Goal: Transaction & Acquisition: Purchase product/service

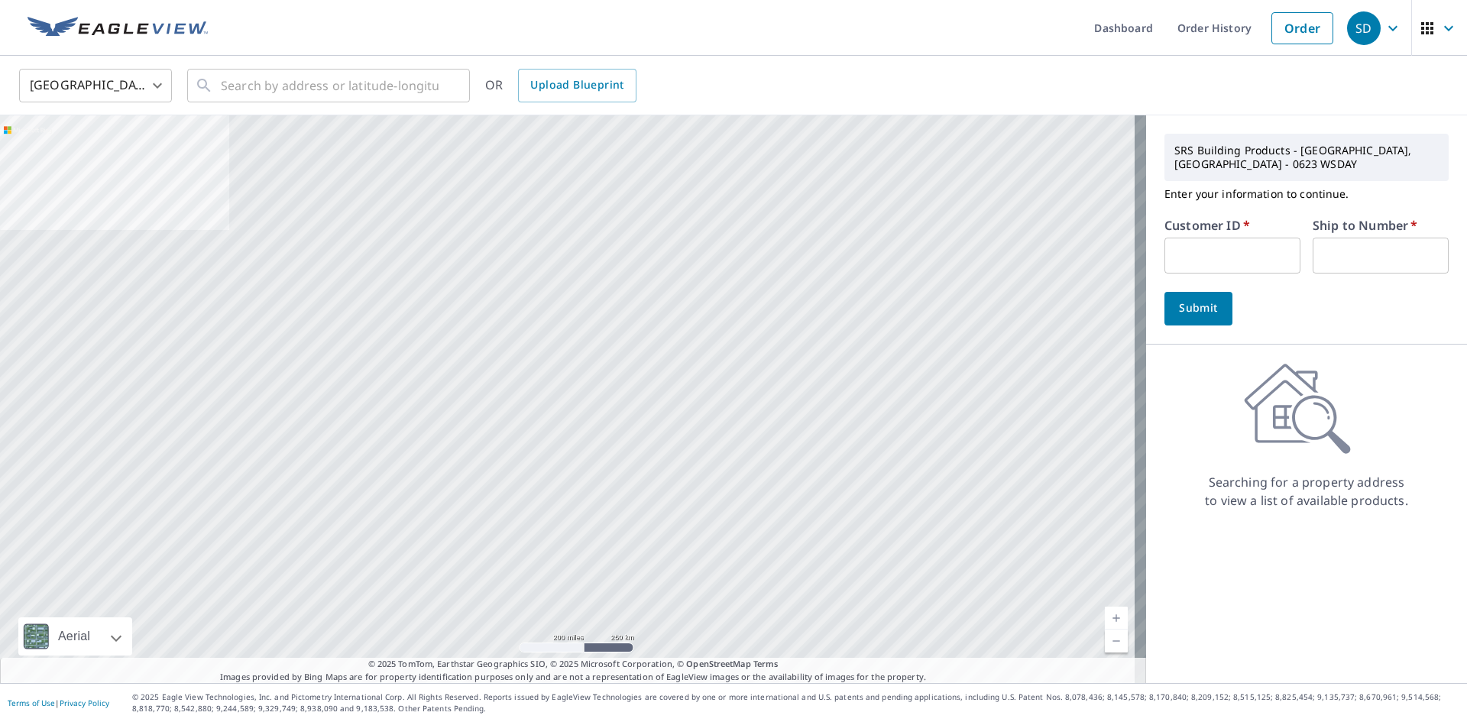
click at [1363, 29] on div "SD" at bounding box center [1364, 28] width 34 height 34
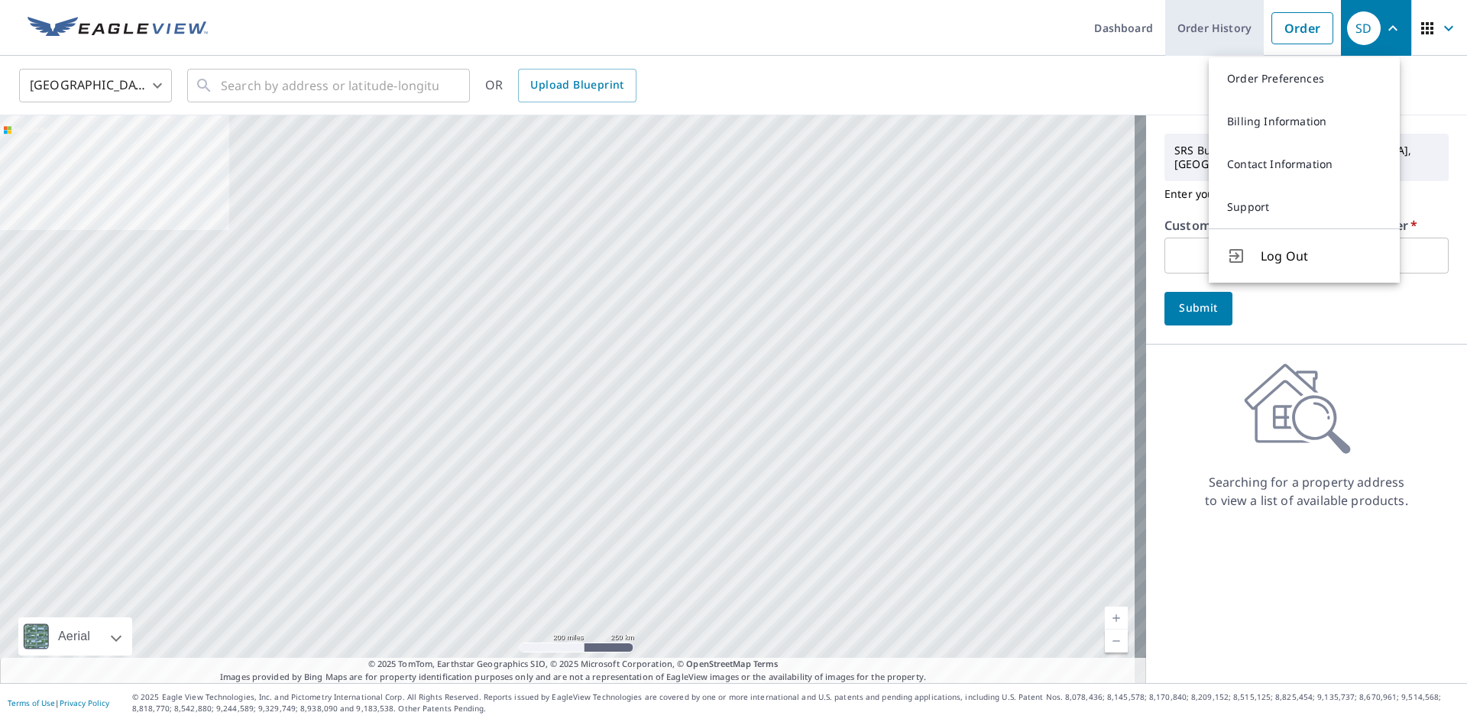
click at [1208, 31] on link "Order History" at bounding box center [1214, 28] width 99 height 56
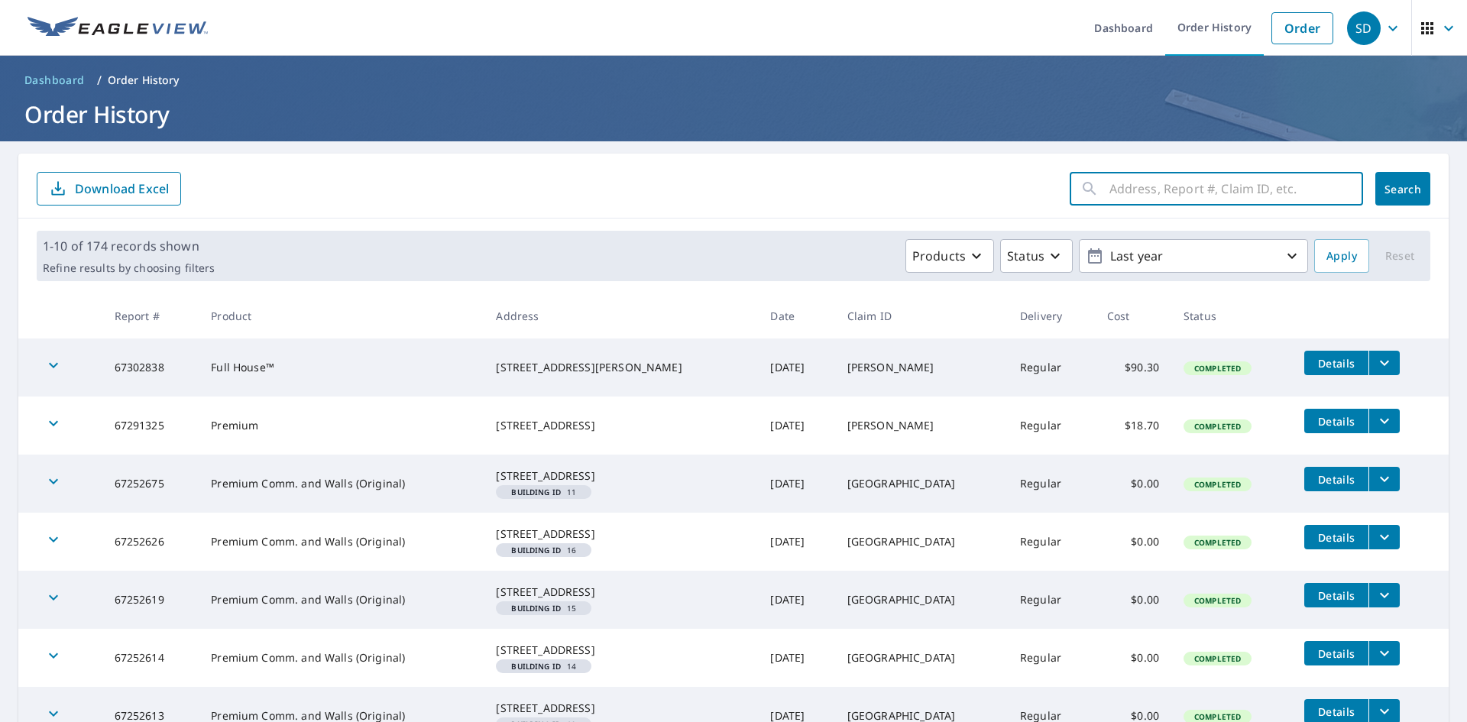
click at [1157, 190] on input "text" at bounding box center [1236, 188] width 254 height 43
type input "401"
click at [1401, 192] on span "Search" at bounding box center [1402, 189] width 31 height 15
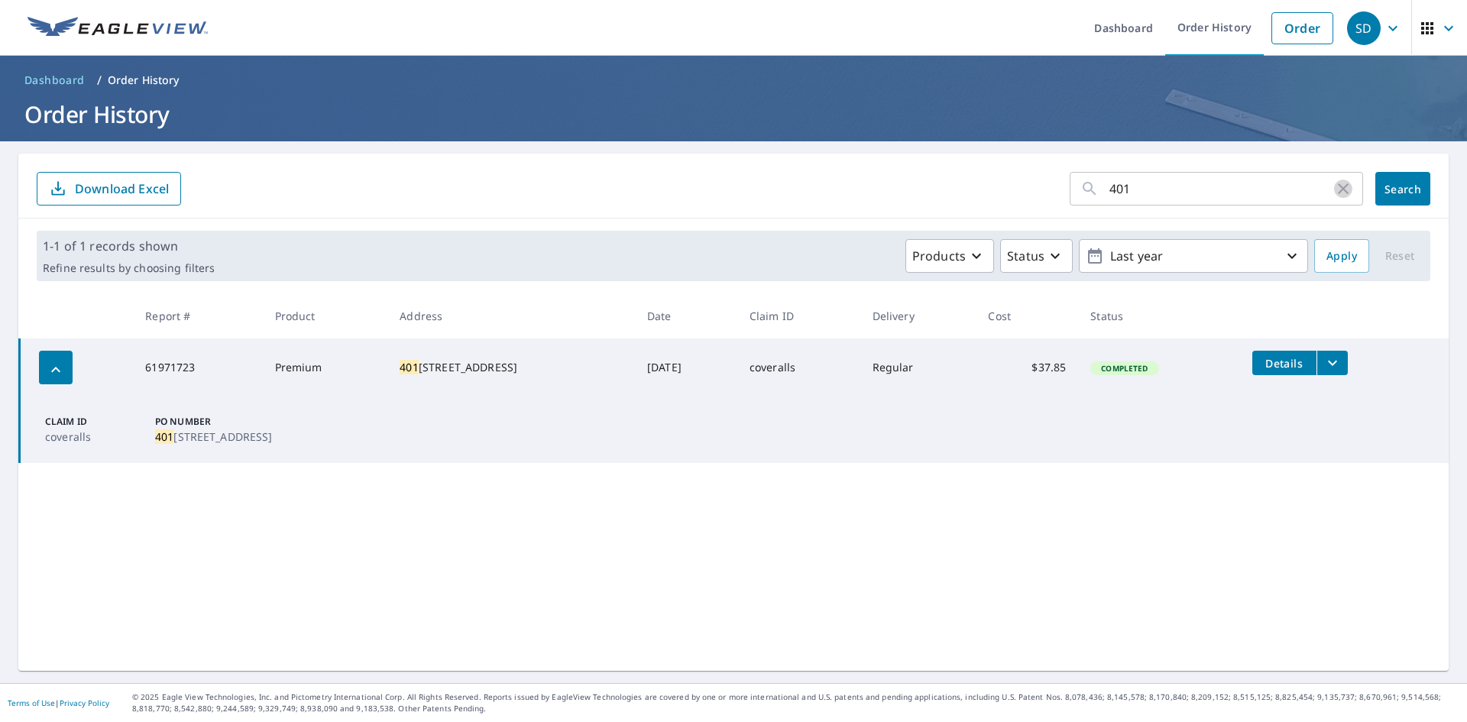
click at [1338, 195] on icon "button" at bounding box center [1343, 189] width 18 height 18
click at [1389, 186] on span "Search" at bounding box center [1402, 189] width 31 height 15
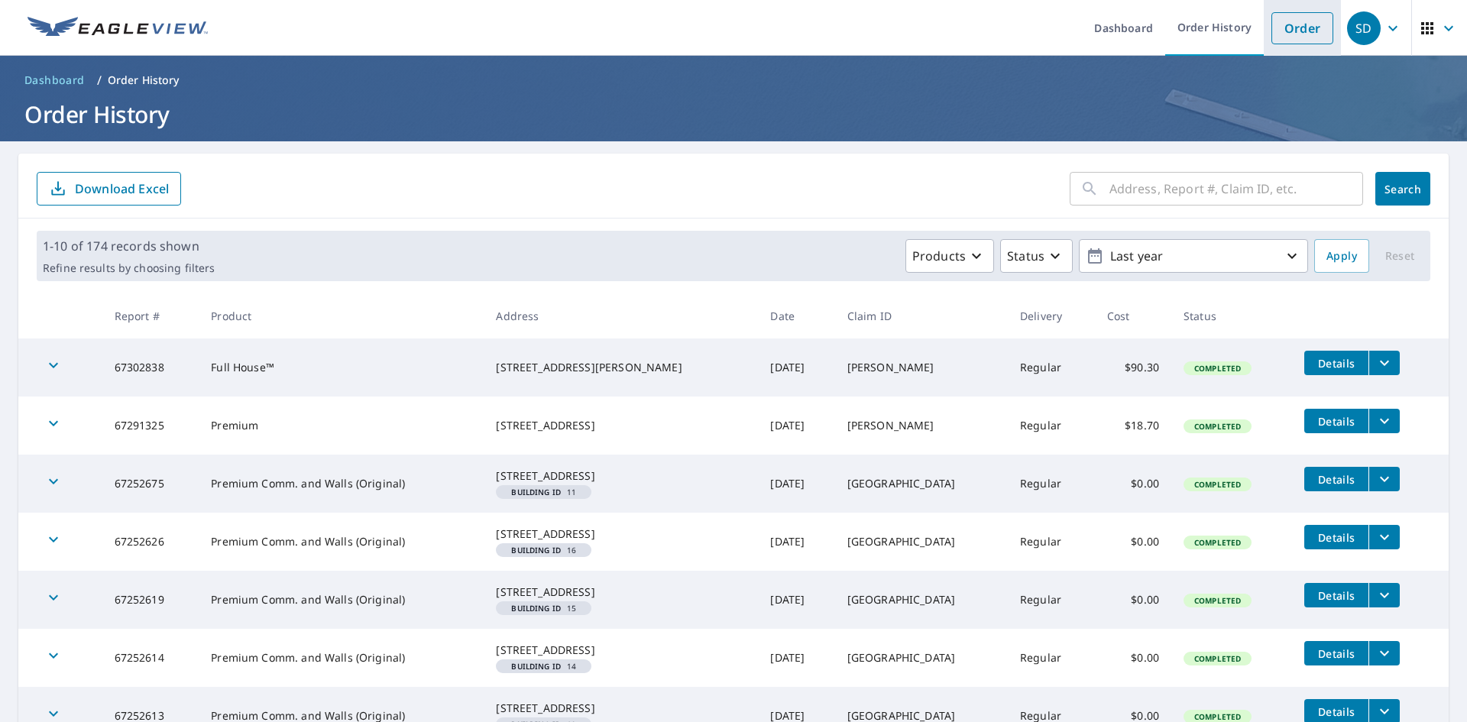
click at [1303, 36] on link "Order" at bounding box center [1302, 28] width 62 height 32
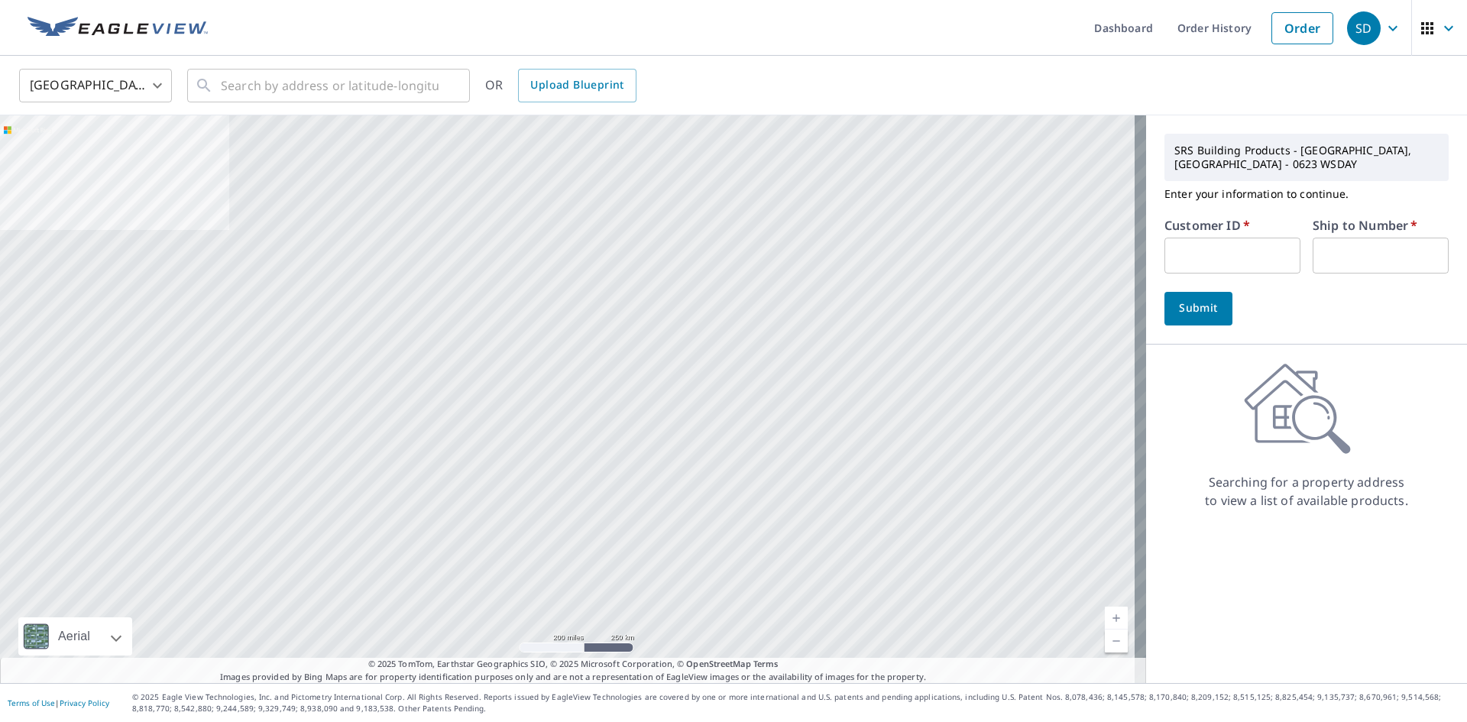
click at [1218, 239] on input "text" at bounding box center [1232, 256] width 136 height 36
type input "pke250"
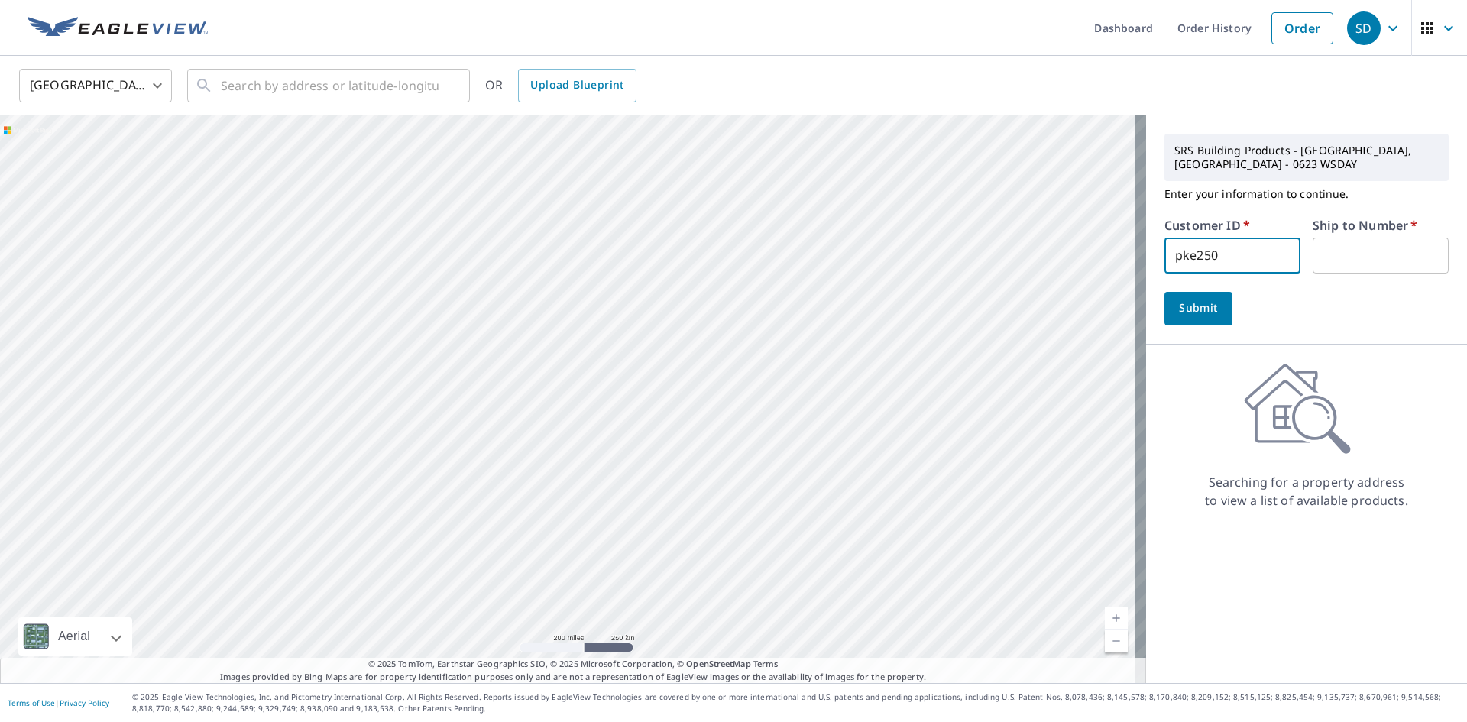
click at [1347, 241] on input "text" at bounding box center [1380, 256] width 136 height 36
type input "1"
click at [1183, 306] on button "Submit" at bounding box center [1198, 309] width 68 height 34
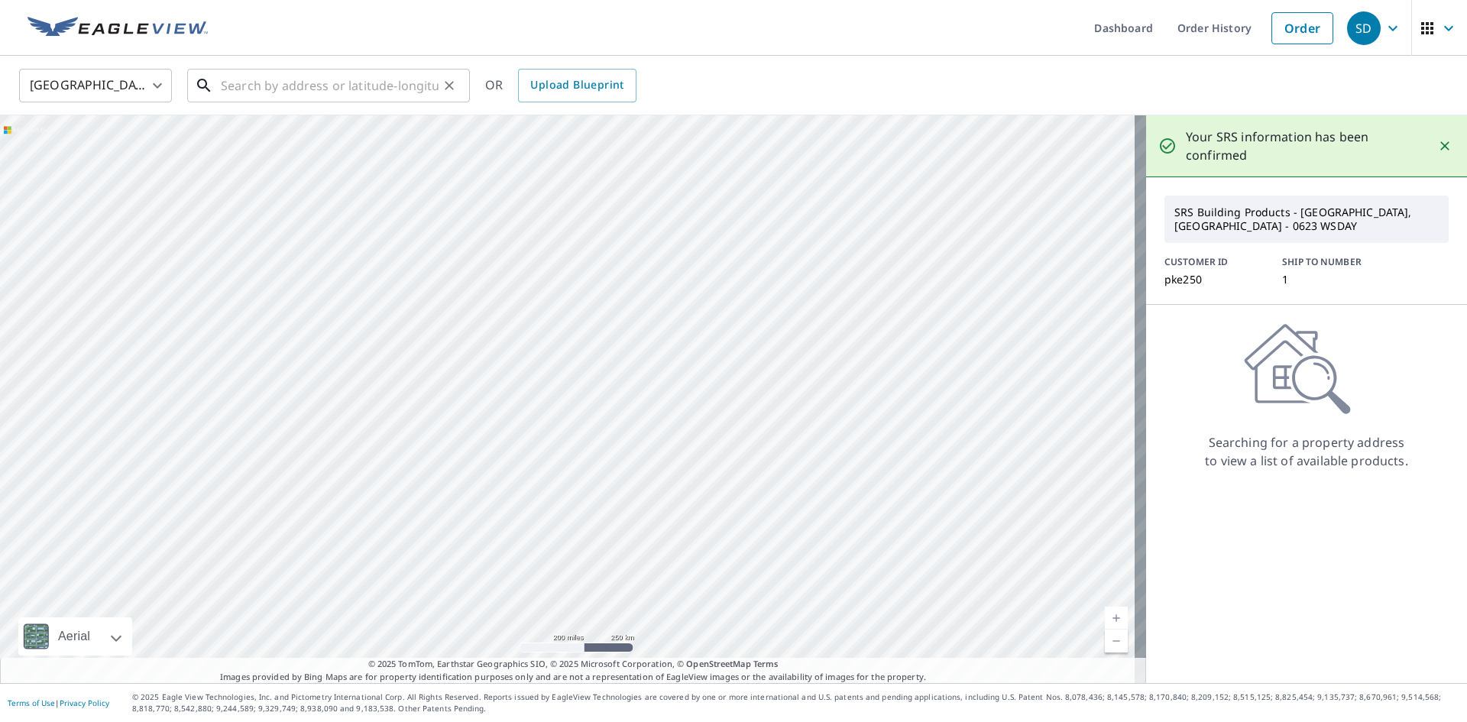
click at [357, 73] on input "text" at bounding box center [330, 85] width 218 height 43
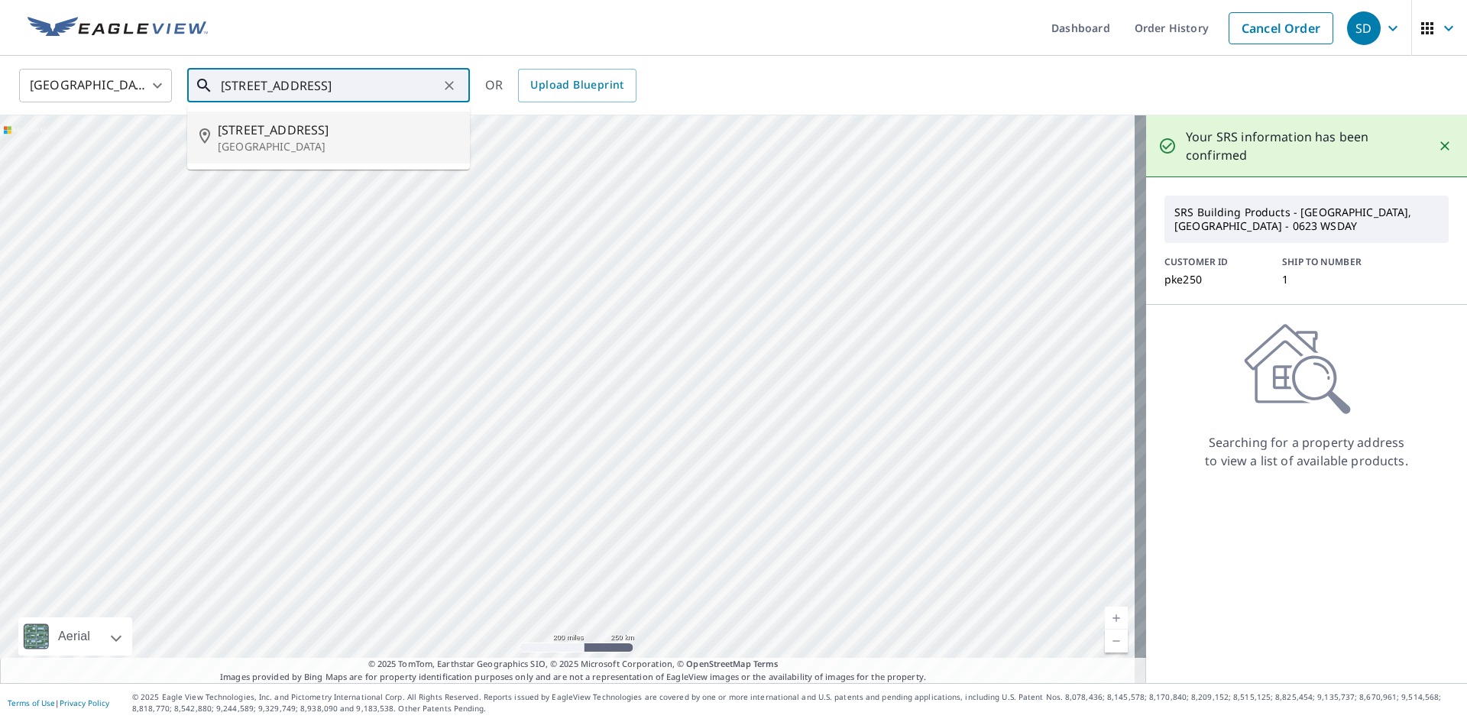
click at [316, 124] on span "[STREET_ADDRESS]" at bounding box center [338, 130] width 240 height 18
type input "[STREET_ADDRESS][PERSON_NAME]"
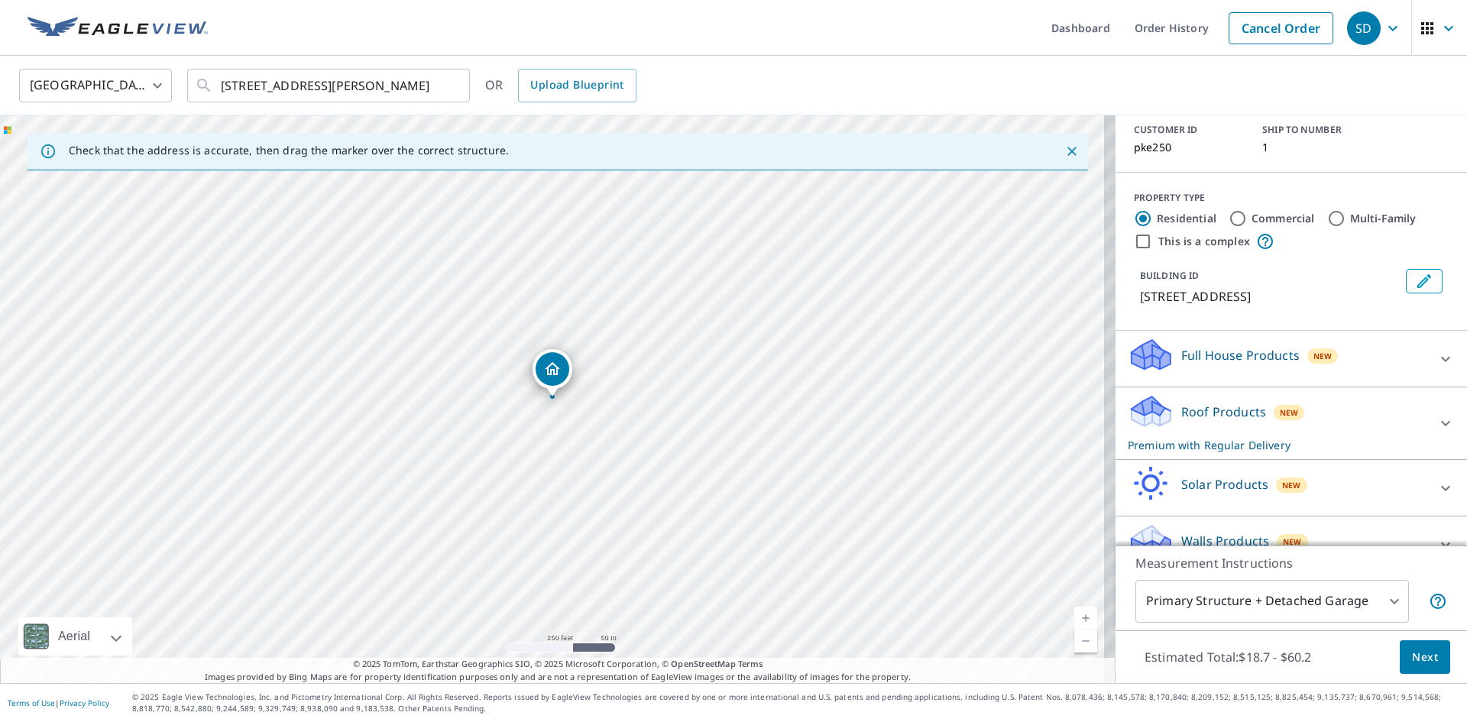
scroll to position [128, 0]
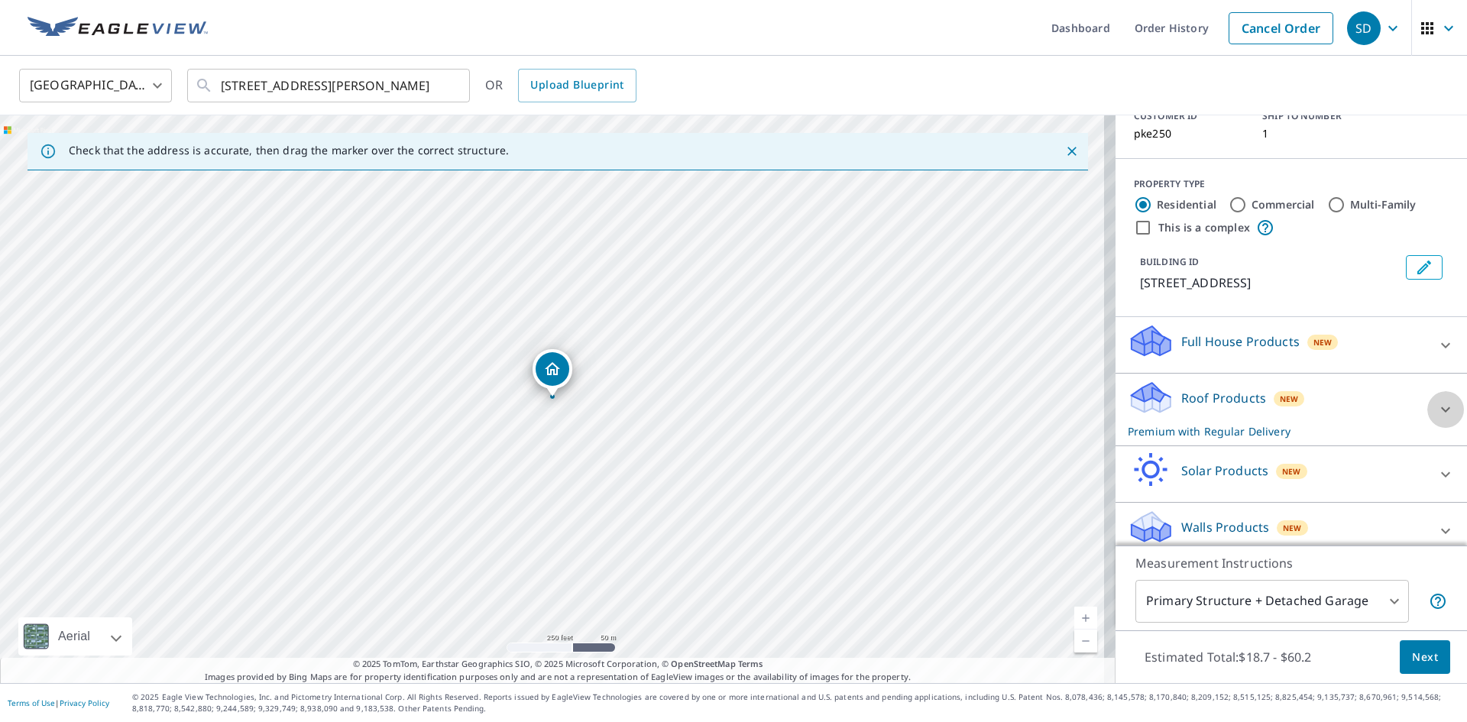
click at [1436, 400] on icon at bounding box center [1445, 409] width 18 height 18
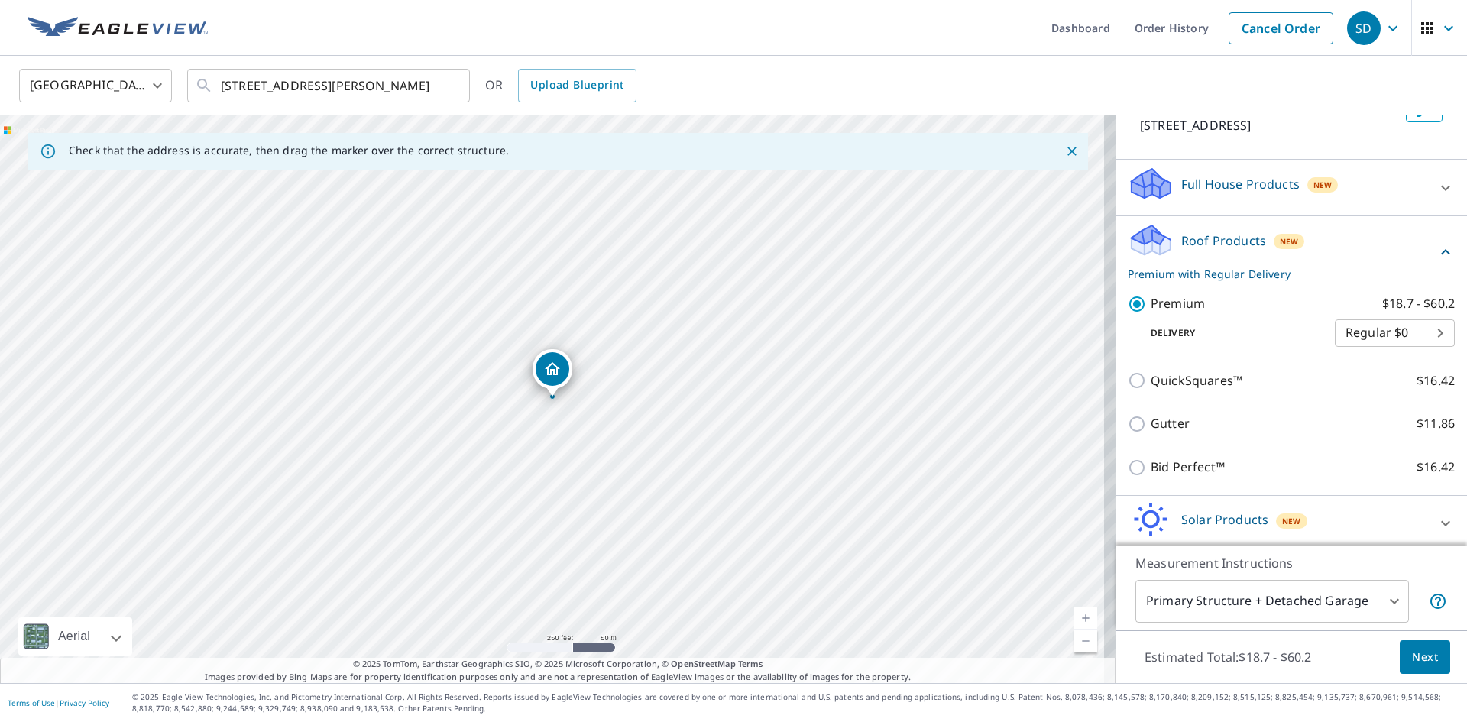
scroll to position [335, 0]
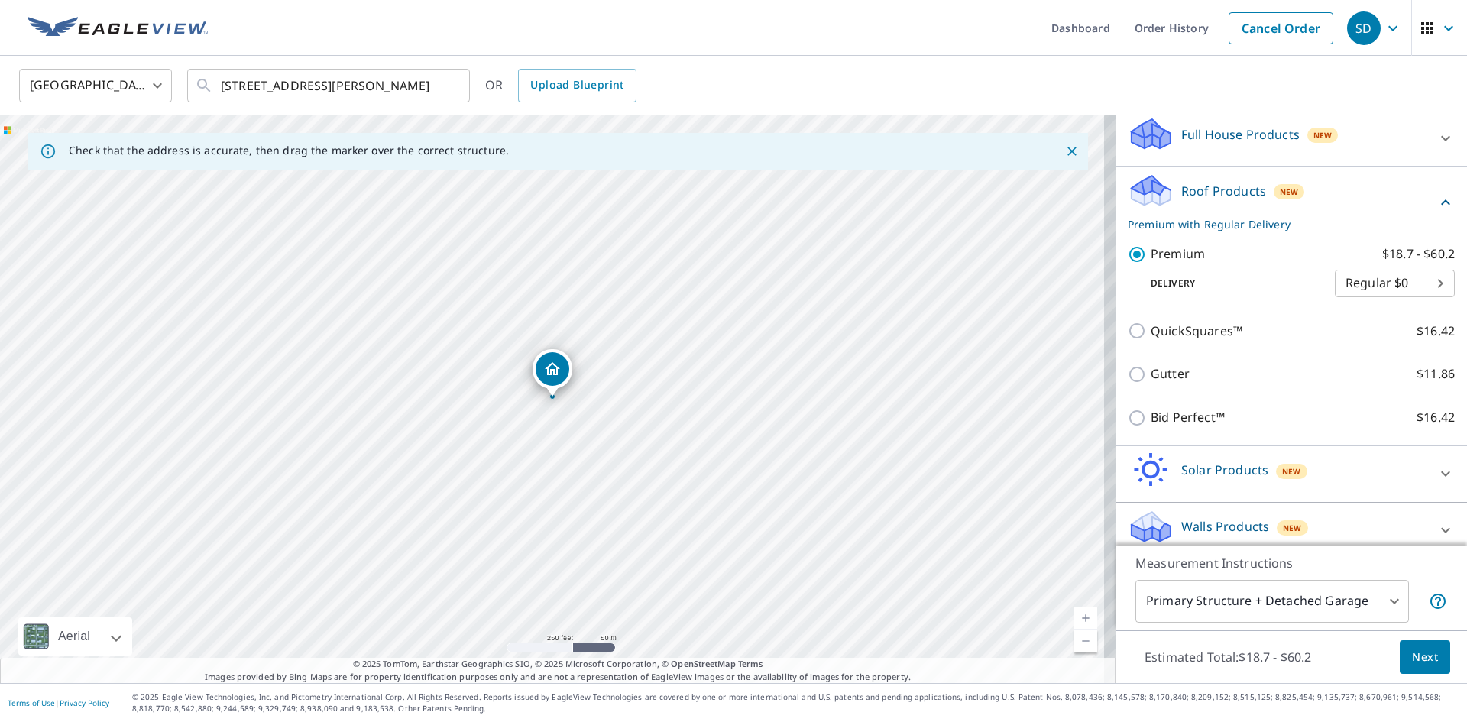
click at [1419, 660] on span "Next" at bounding box center [1425, 657] width 26 height 19
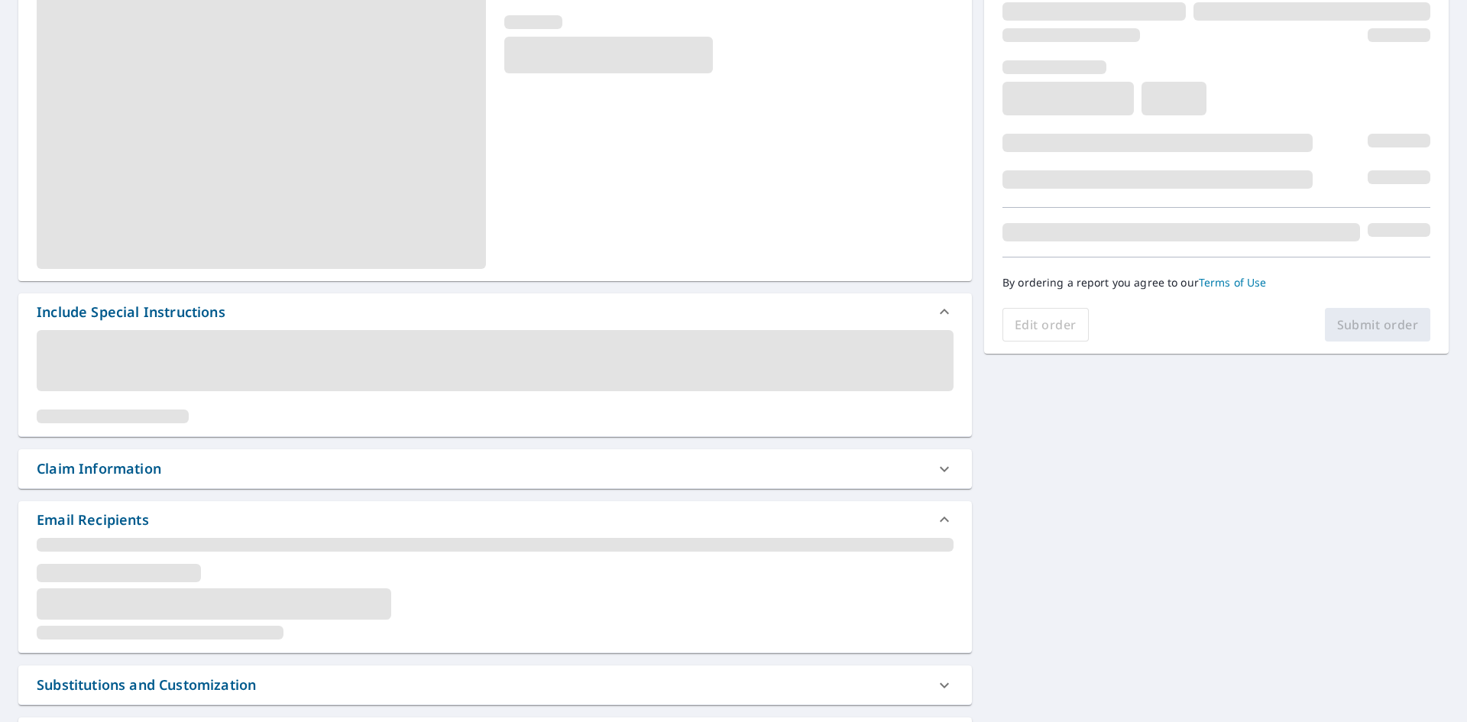
scroll to position [203, 0]
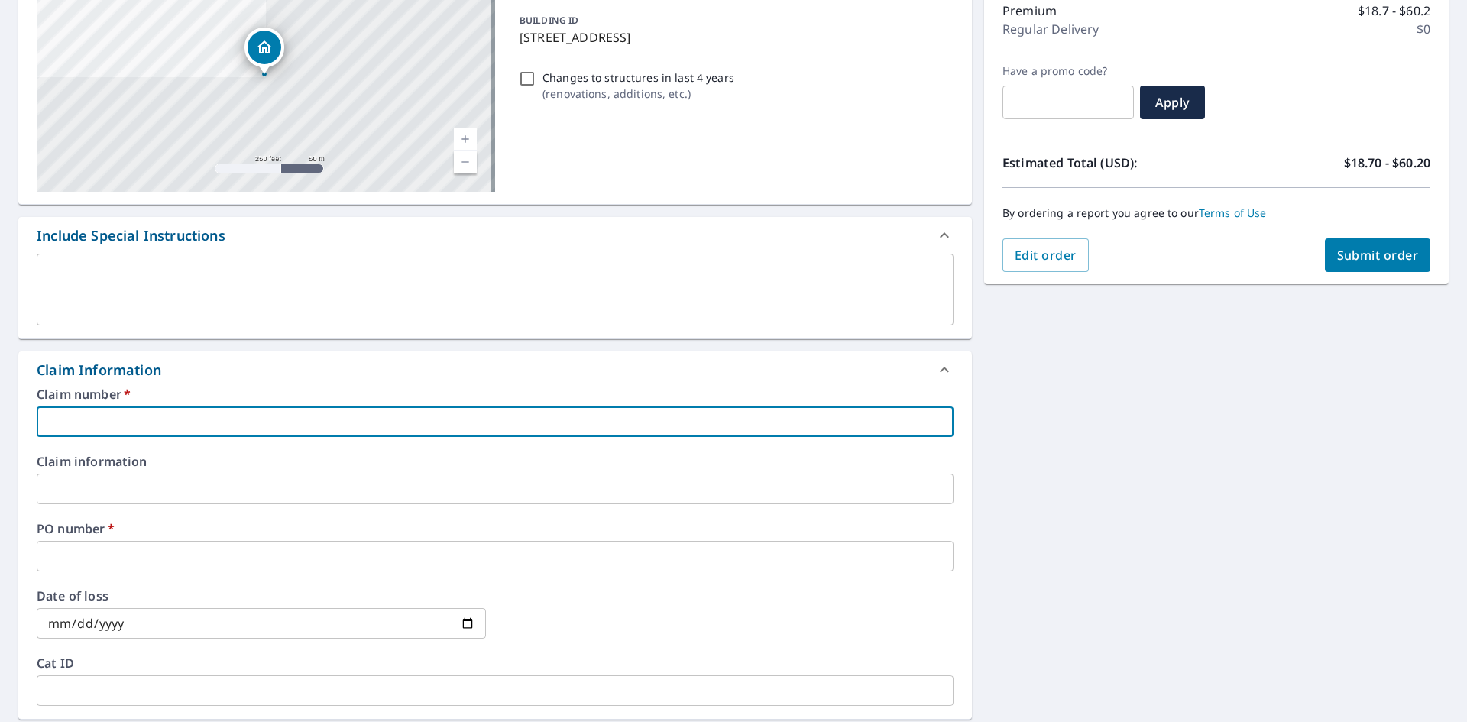
click at [147, 424] on input "text" at bounding box center [495, 421] width 917 height 31
type input "G"
checkbox input "true"
type input "Ga"
checkbox input "true"
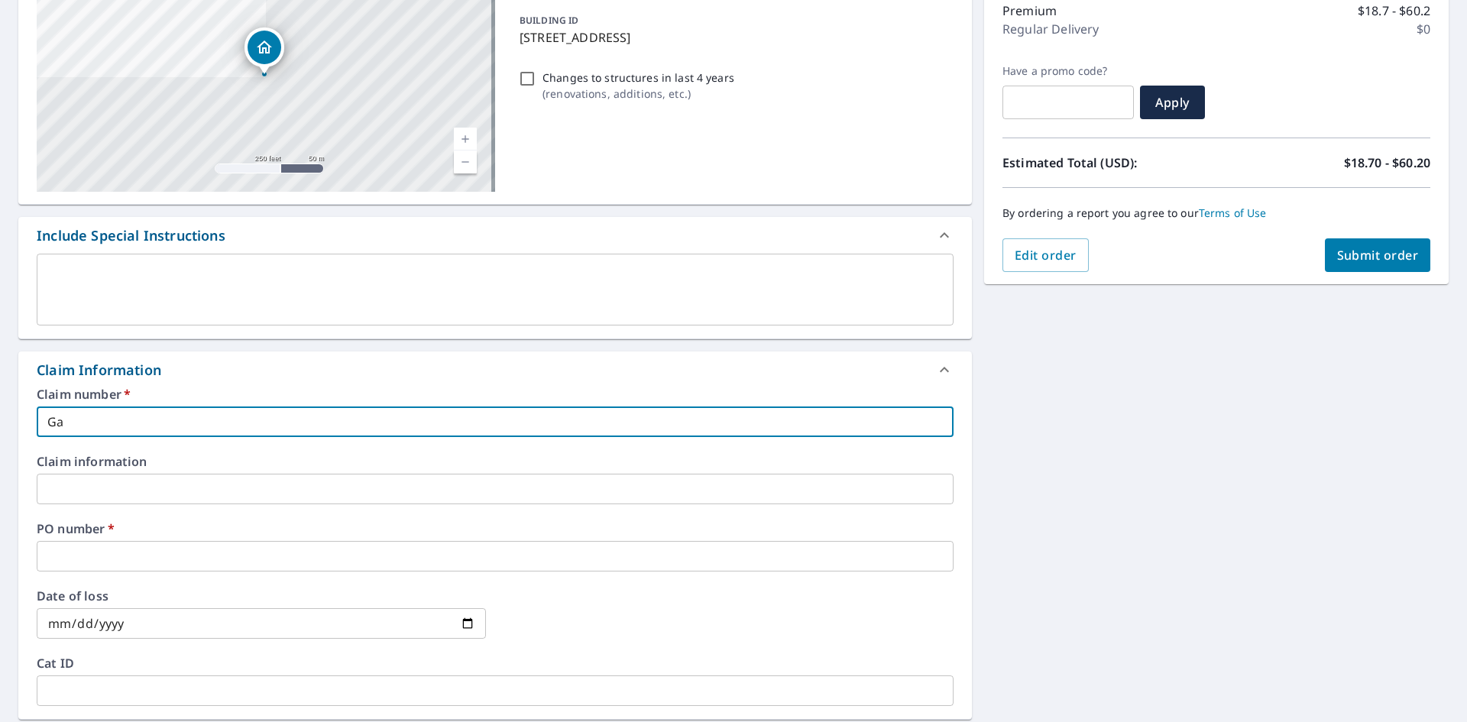
type input "Gar"
checkbox input "true"
type input "[PERSON_NAME]"
checkbox input "true"
type input "[PERSON_NAME]"
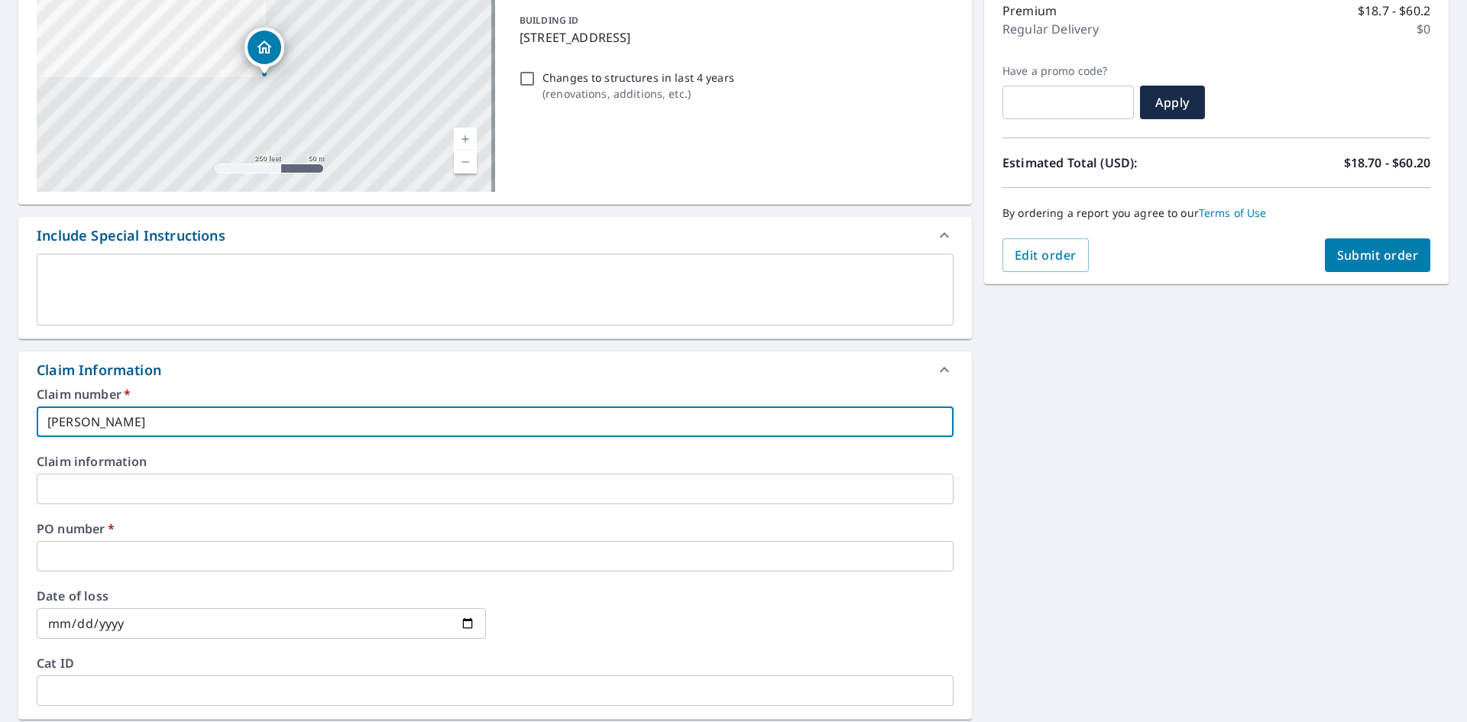
click at [111, 545] on input "text" at bounding box center [495, 556] width 917 height 31
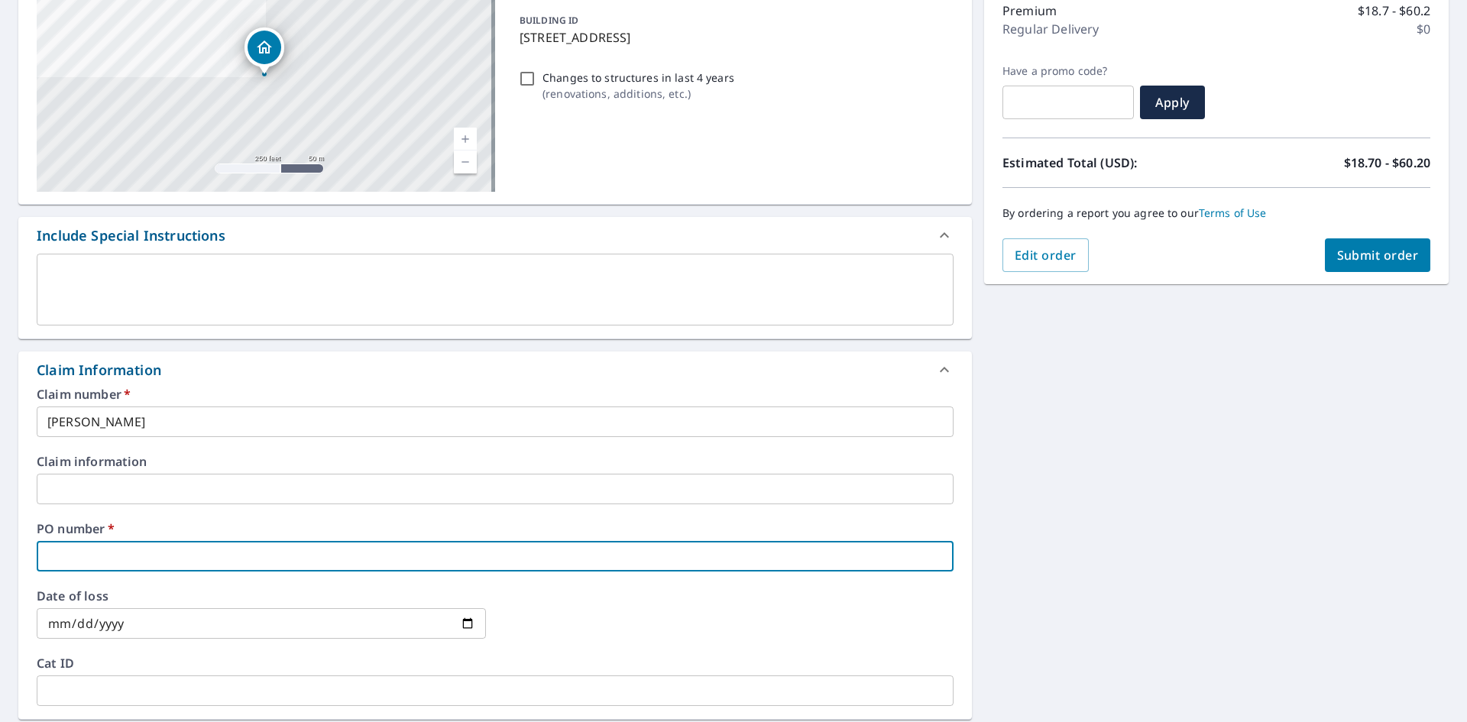
type input "4"
checkbox input "true"
type input "40"
checkbox input "true"
type input "401"
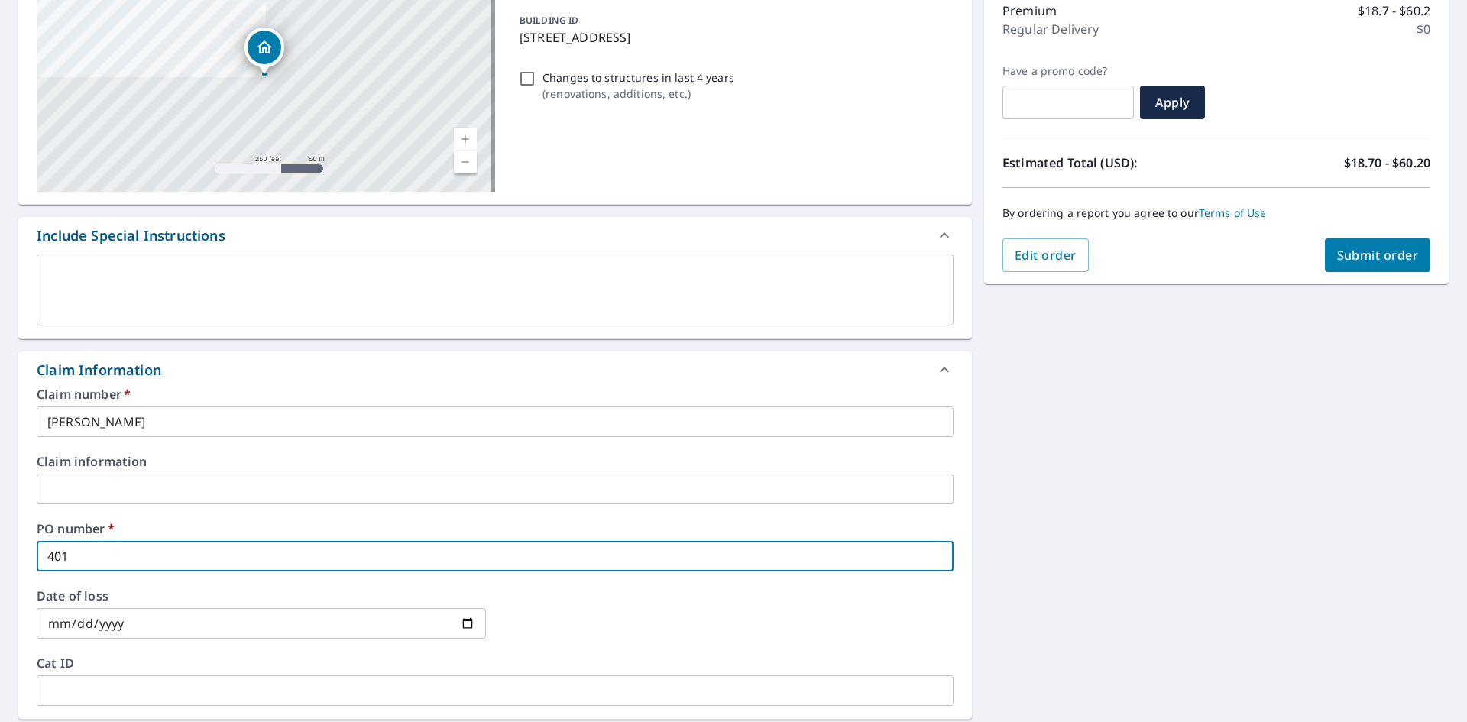
checkbox input "true"
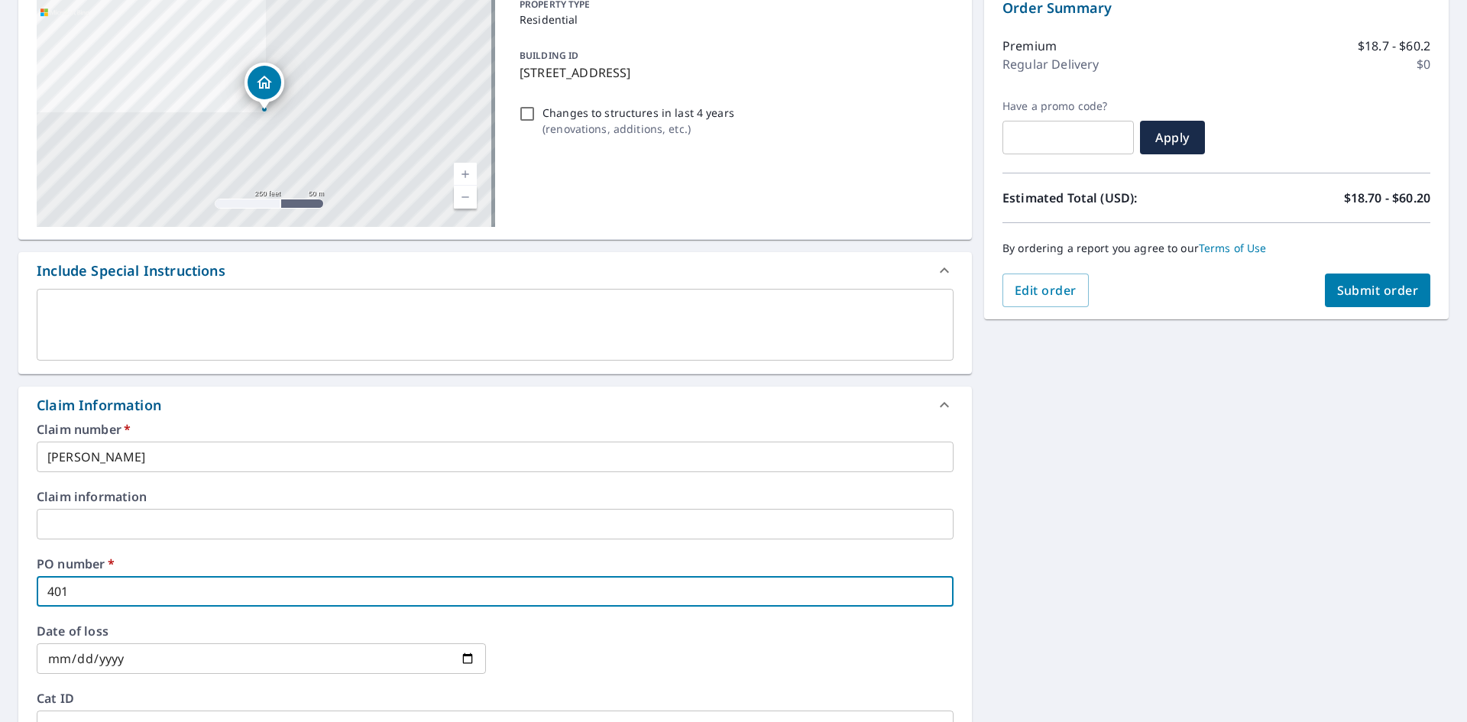
scroll to position [169, 0]
type input "401"
checkbox input "true"
type input "401 C"
checkbox input "true"
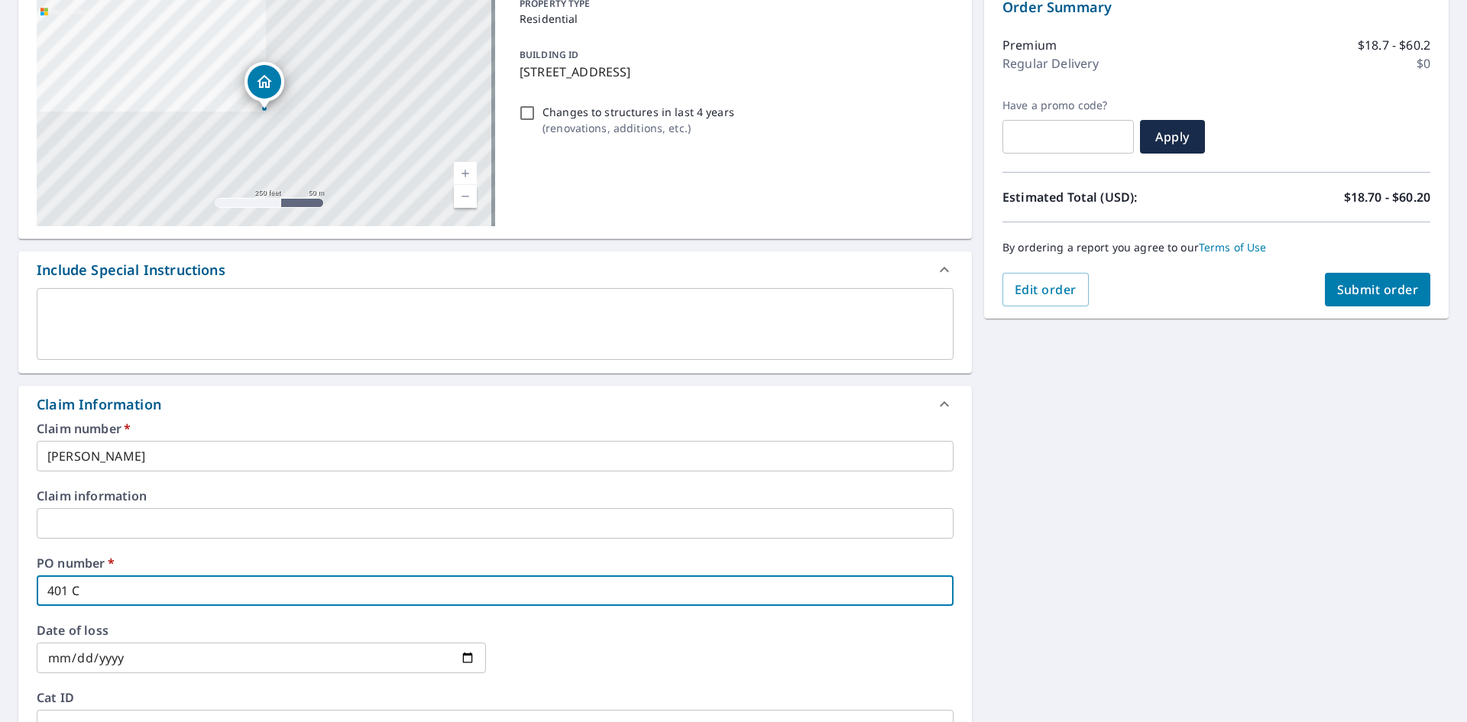
type input "401 Co"
checkbox input "true"
type input "401 Col"
checkbox input "true"
type input "401 Colu"
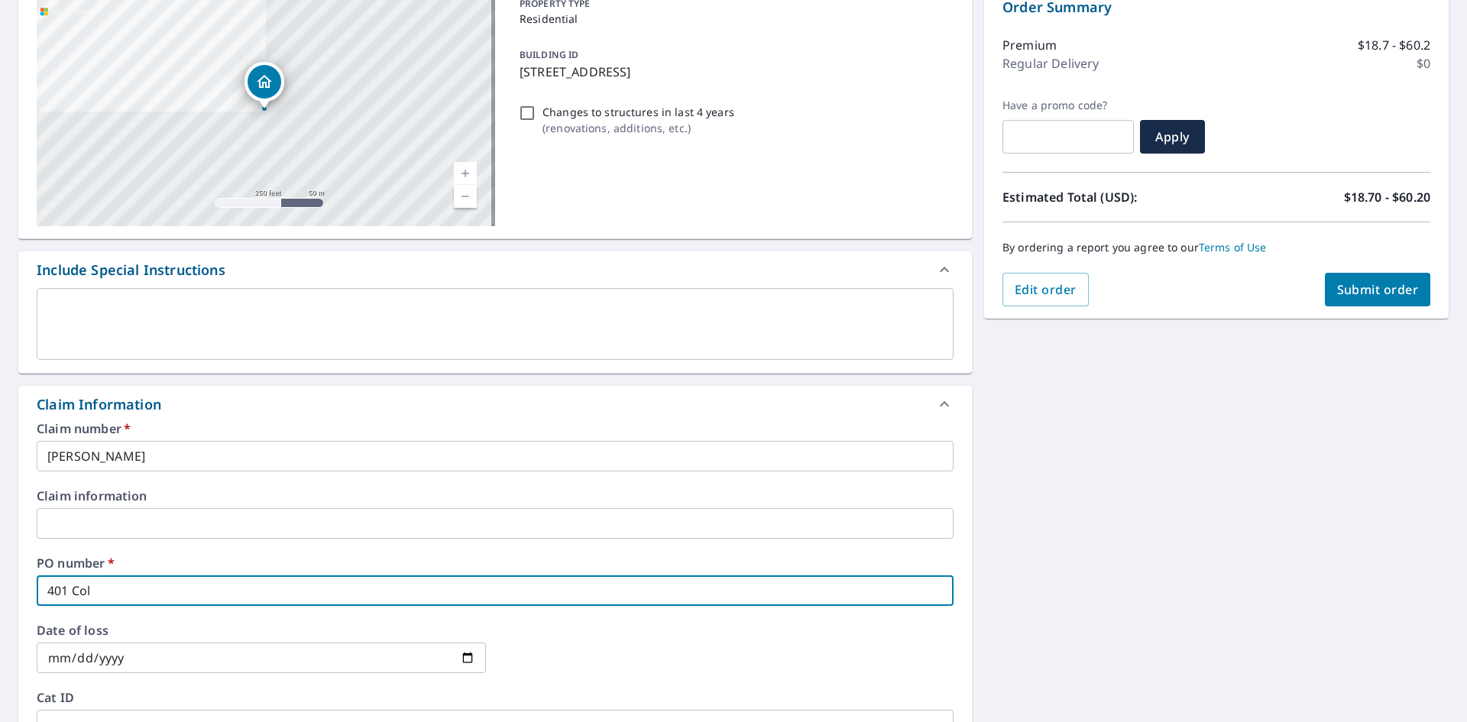
checkbox input "true"
type input "401 Colum"
checkbox input "true"
type input "401 Columb"
checkbox input "true"
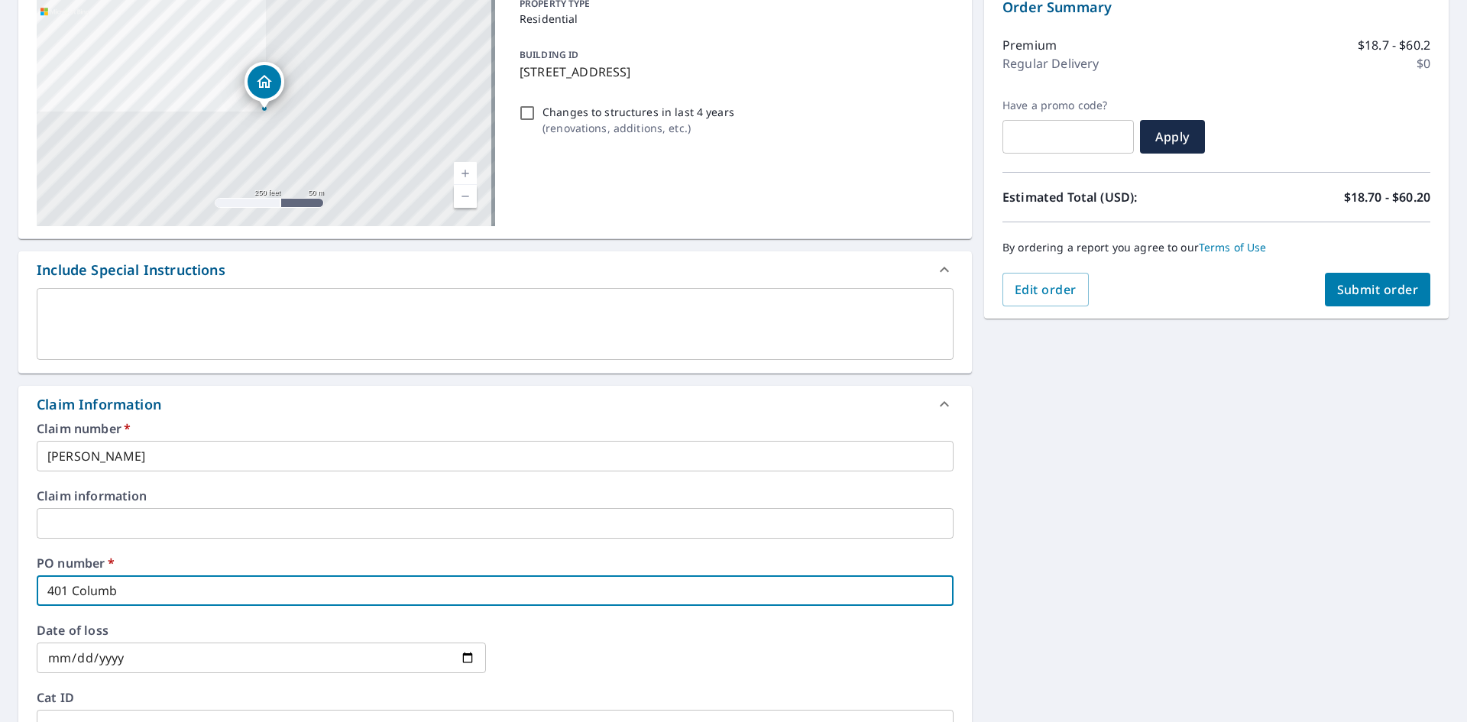
type input "401 Columbi"
checkbox input "true"
type input "401 Columbia"
checkbox input "true"
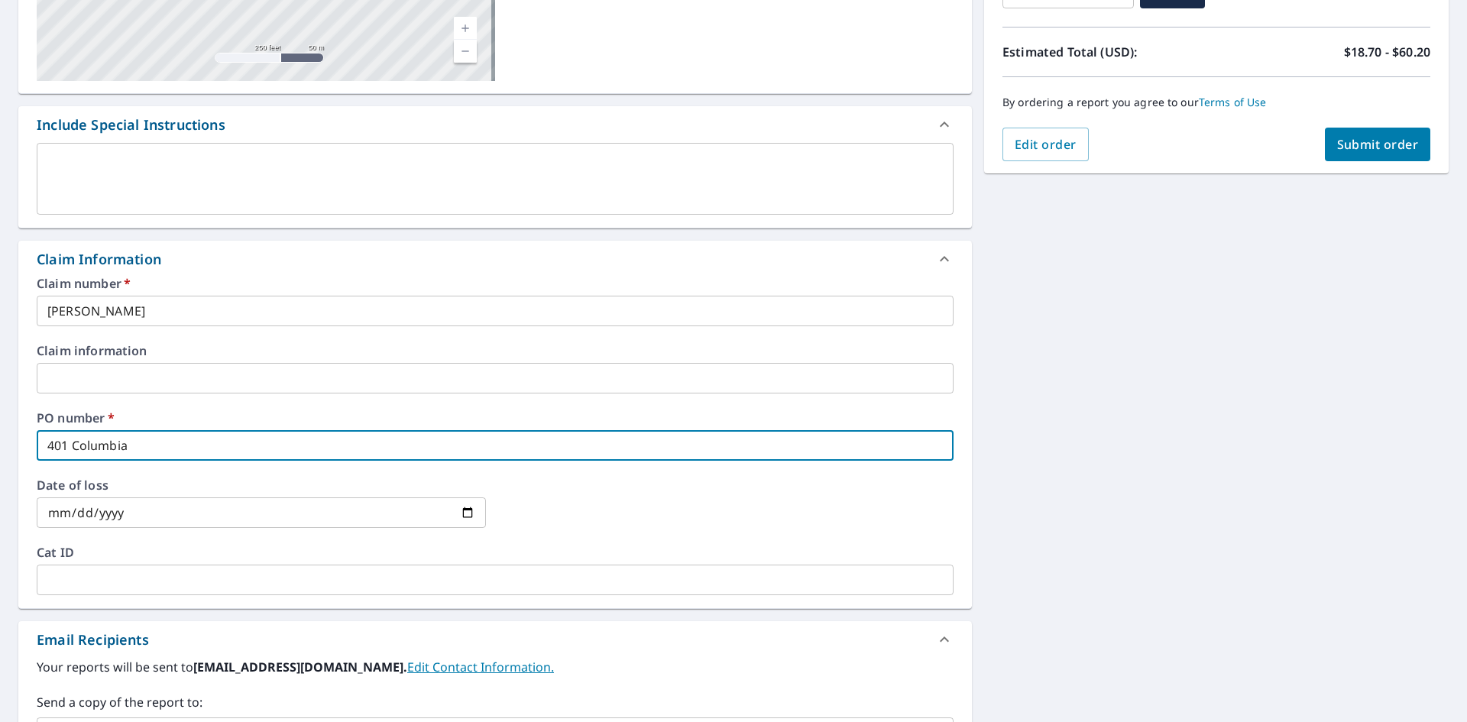
scroll to position [317, 0]
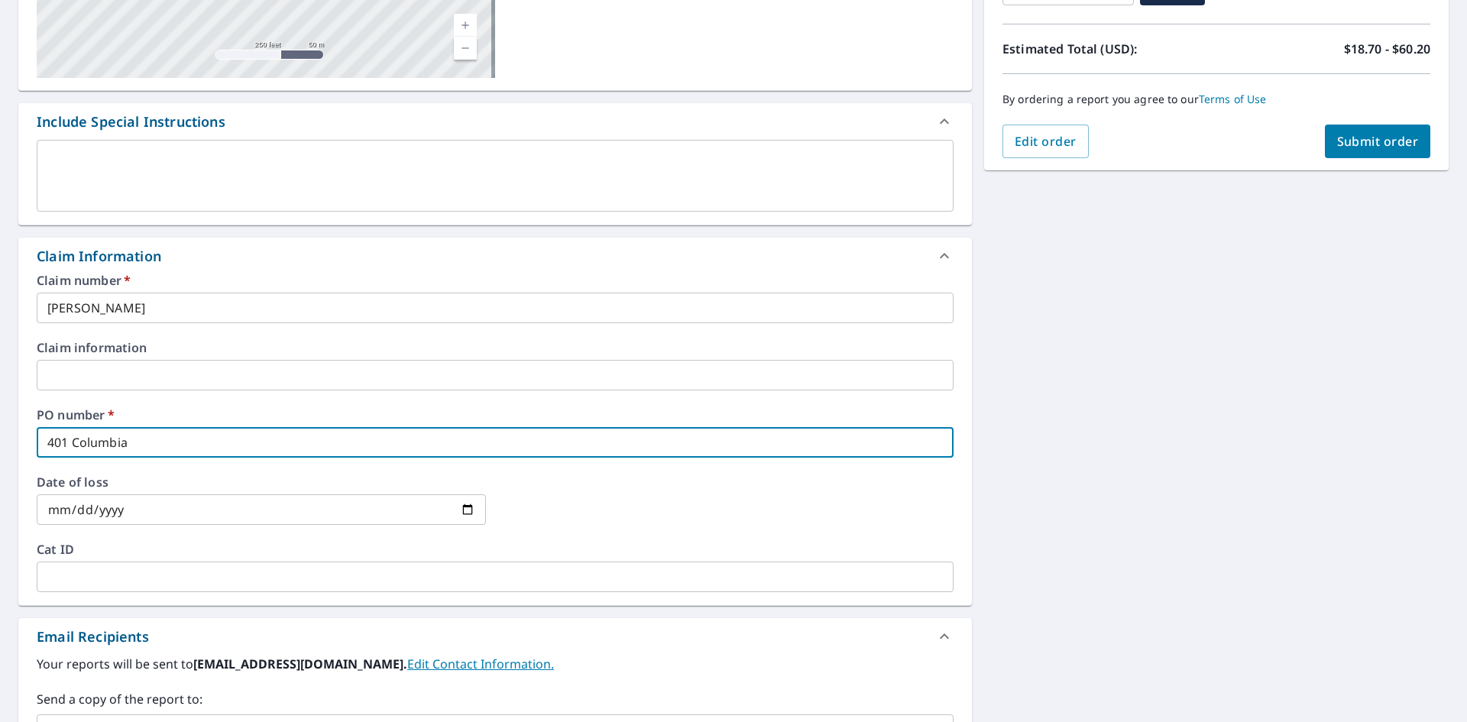
type input "401 Columbia"
click at [115, 575] on input "text" at bounding box center [495, 577] width 917 height 31
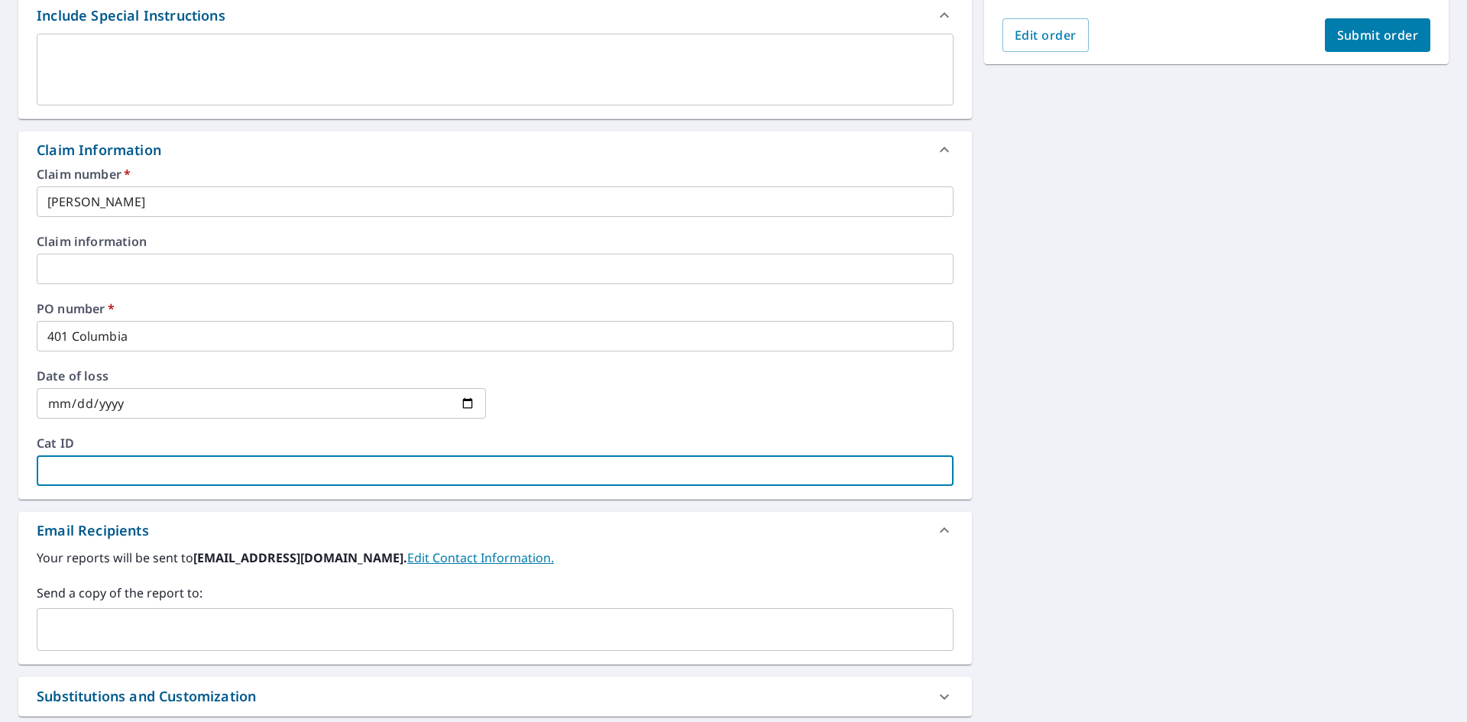
scroll to position [424, 0]
click at [73, 621] on input "text" at bounding box center [484, 628] width 880 height 29
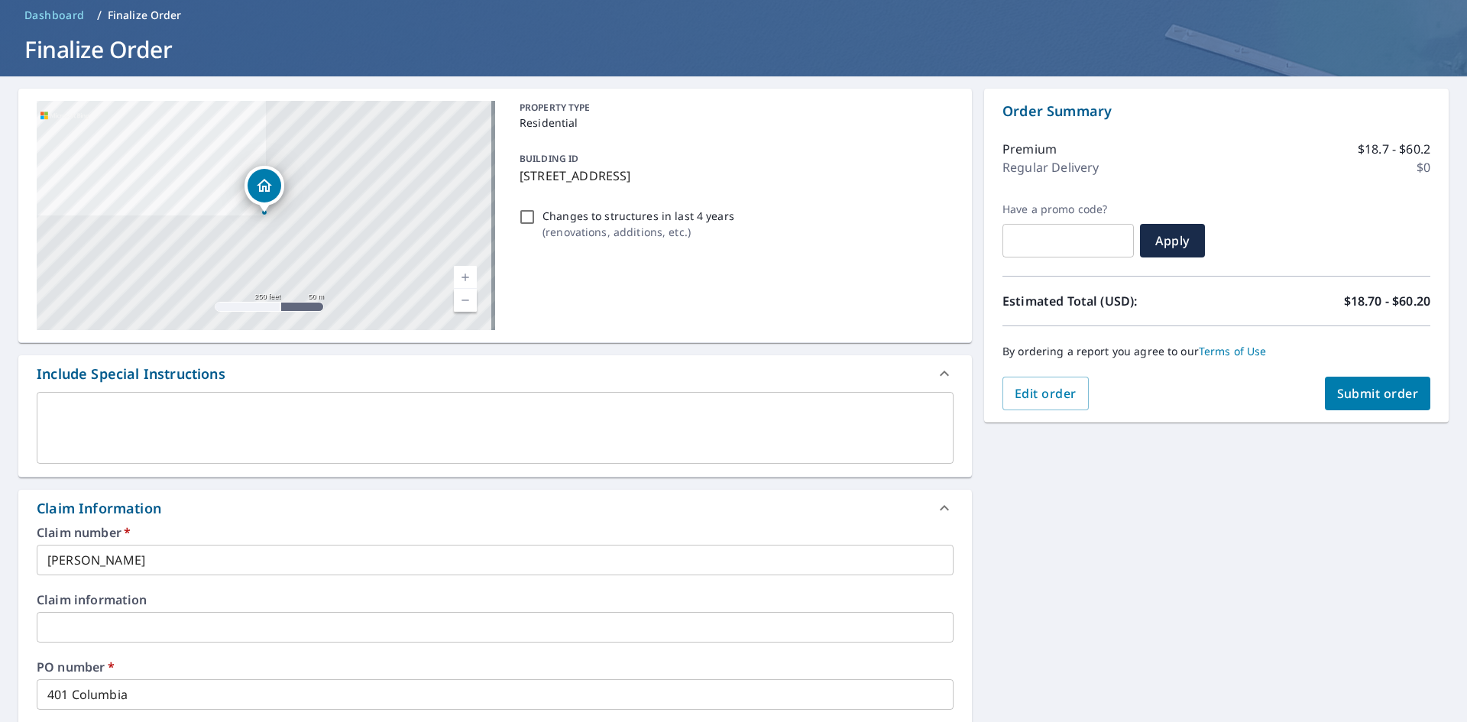
scroll to position [56, 0]
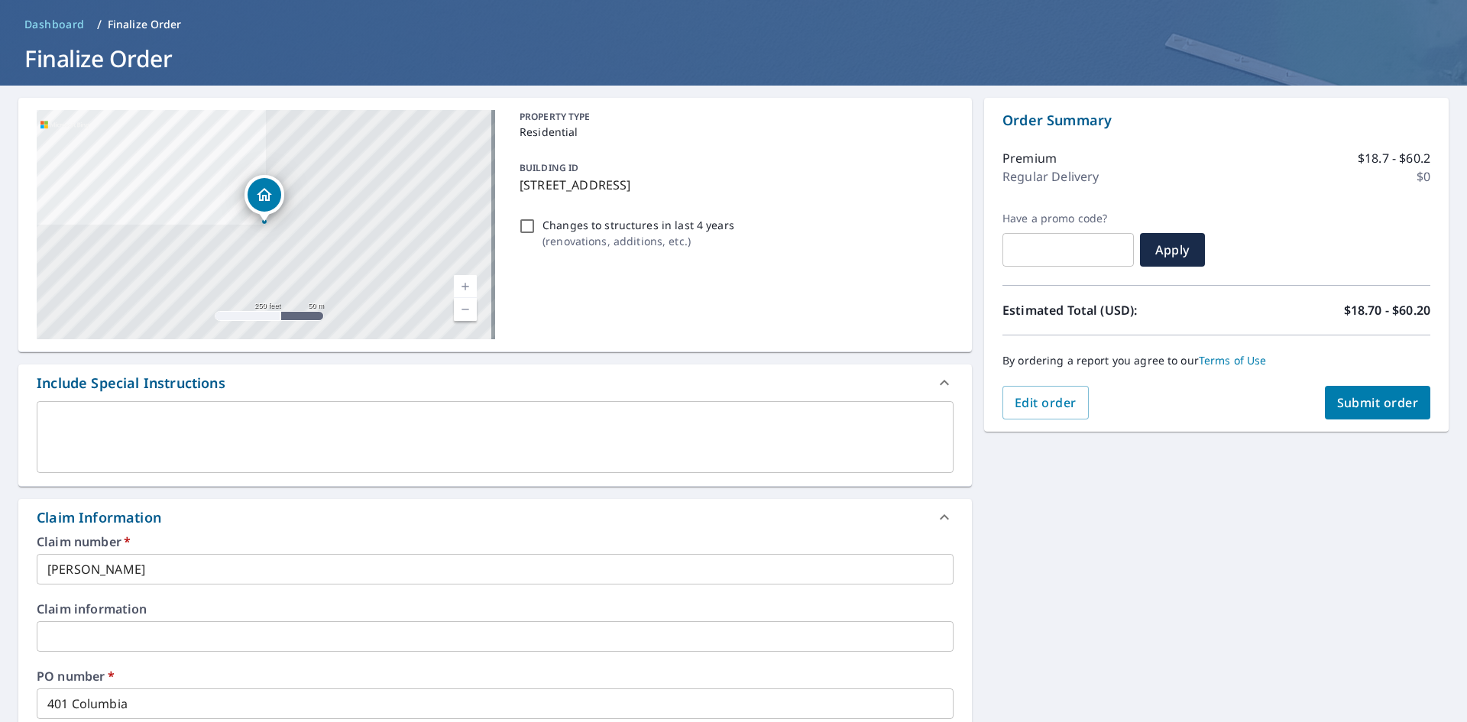
type input "[PERSON_NAME][EMAIL_ADDRESS][DOMAIN_NAME]"
click at [1345, 400] on span "Submit order" at bounding box center [1378, 402] width 82 height 17
checkbox input "true"
